Goal: Transaction & Acquisition: Book appointment/travel/reservation

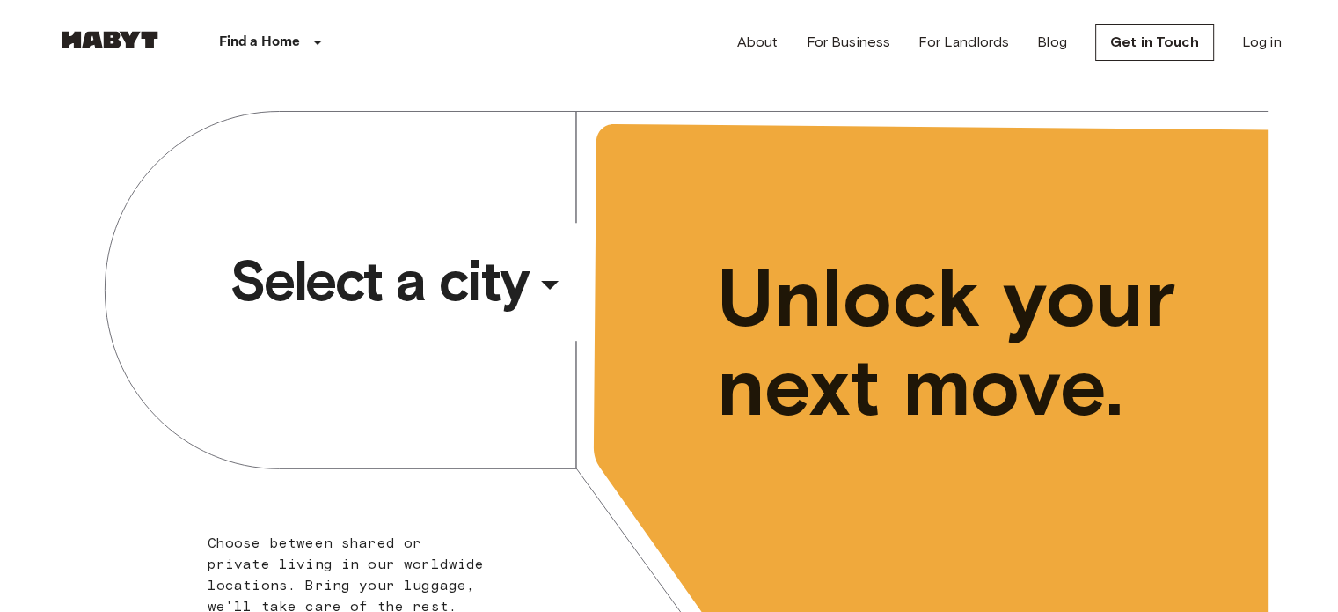
click at [397, 287] on span "Select a city" at bounding box center [379, 281] width 299 height 70
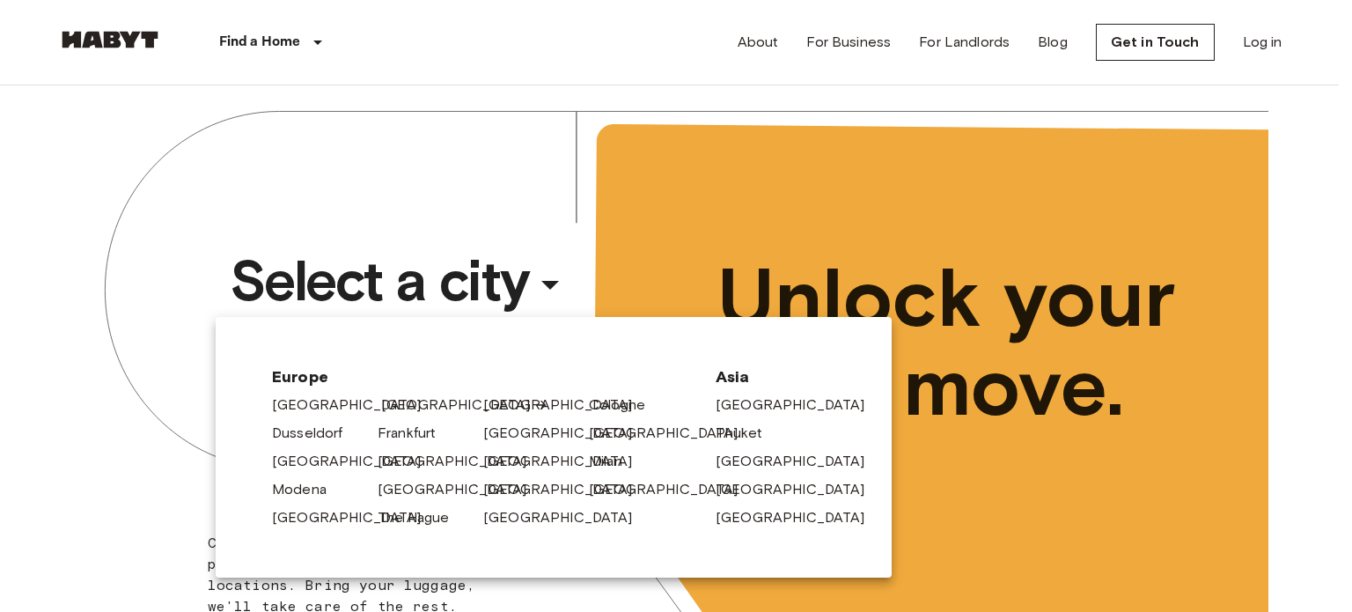
click at [401, 403] on link "[GEOGRAPHIC_DATA]" at bounding box center [464, 404] width 167 height 21
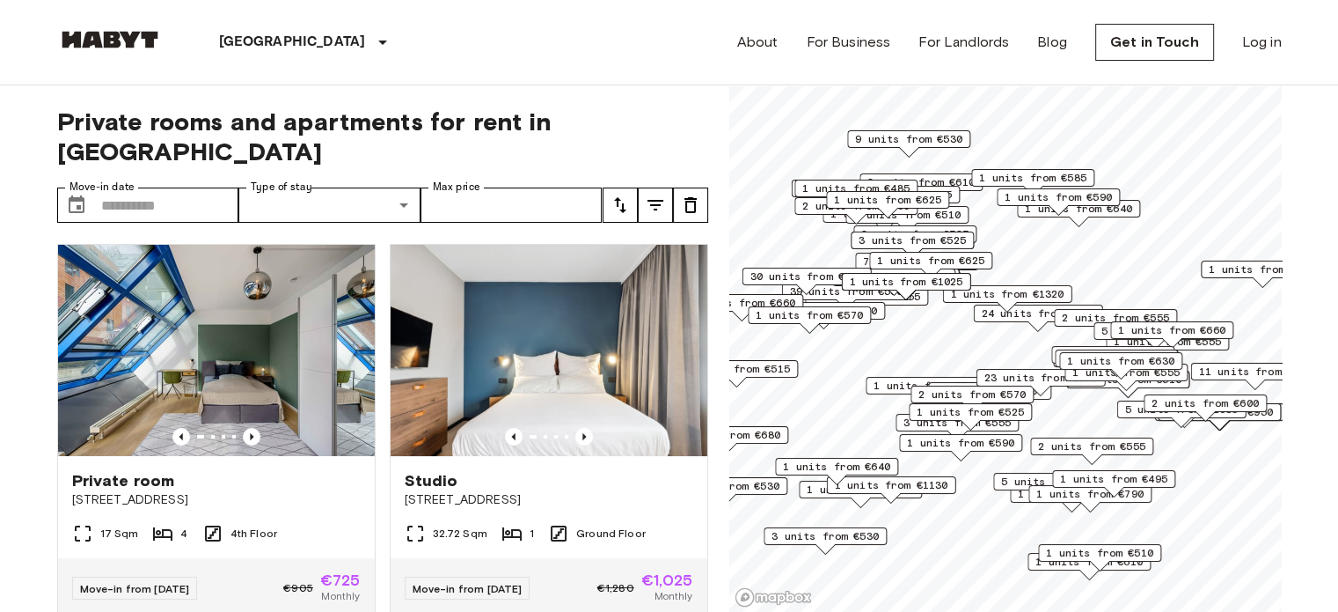
drag, startPoint x: 510, startPoint y: 291, endPoint x: 566, endPoint y: 109, distance: 190.4
click at [566, 109] on span "Private rooms and apartments for rent in Berlin" at bounding box center [382, 136] width 651 height 60
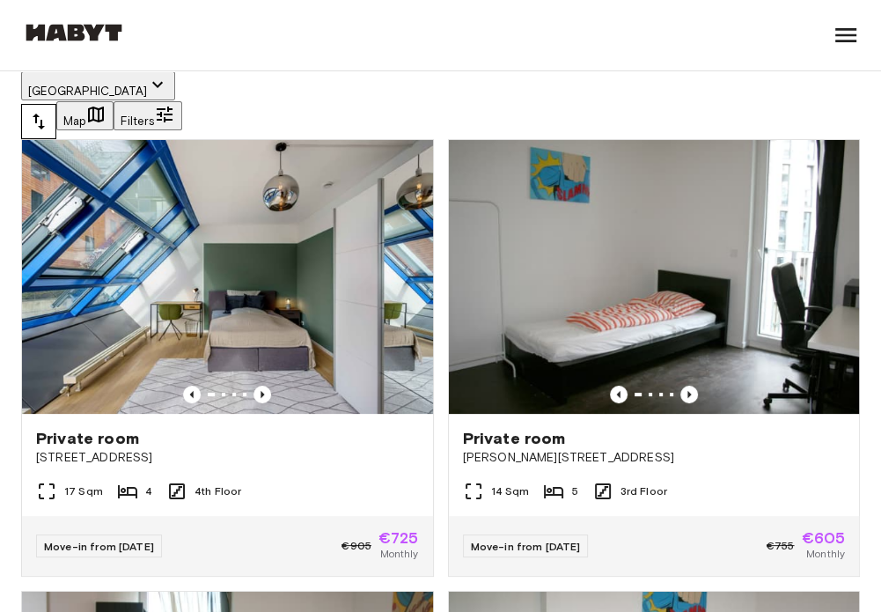
click at [535, 55] on div "Berlin Europe Amsterdam Berlin Brussels Cologne Dusseldorf Frankfurt Graz Hambu…" at bounding box center [440, 35] width 839 height 70
